Goal: Navigation & Orientation: Go to known website

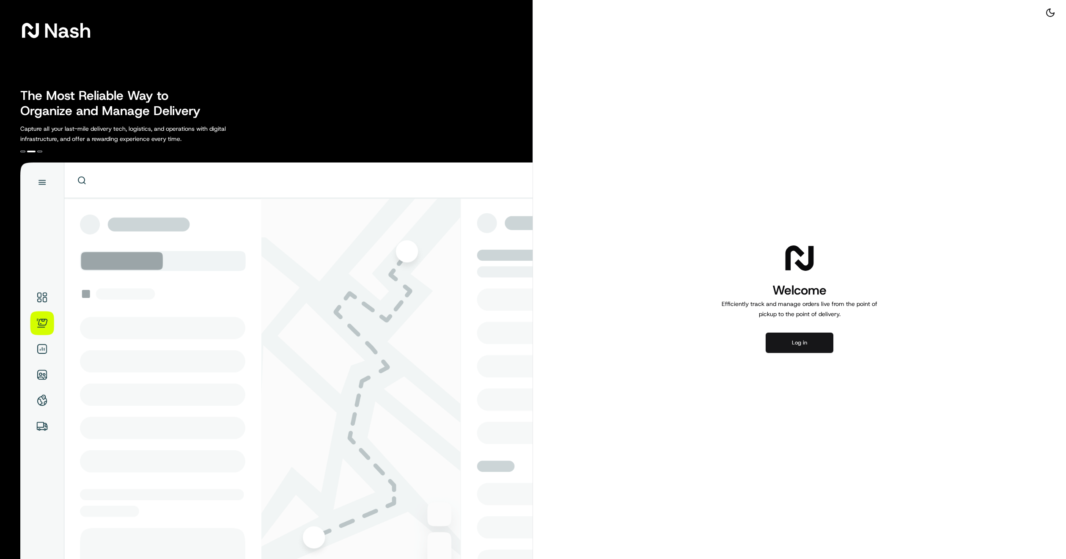
click at [805, 339] on button "Log in" at bounding box center [800, 343] width 68 height 20
